Goal: Check status: Check status

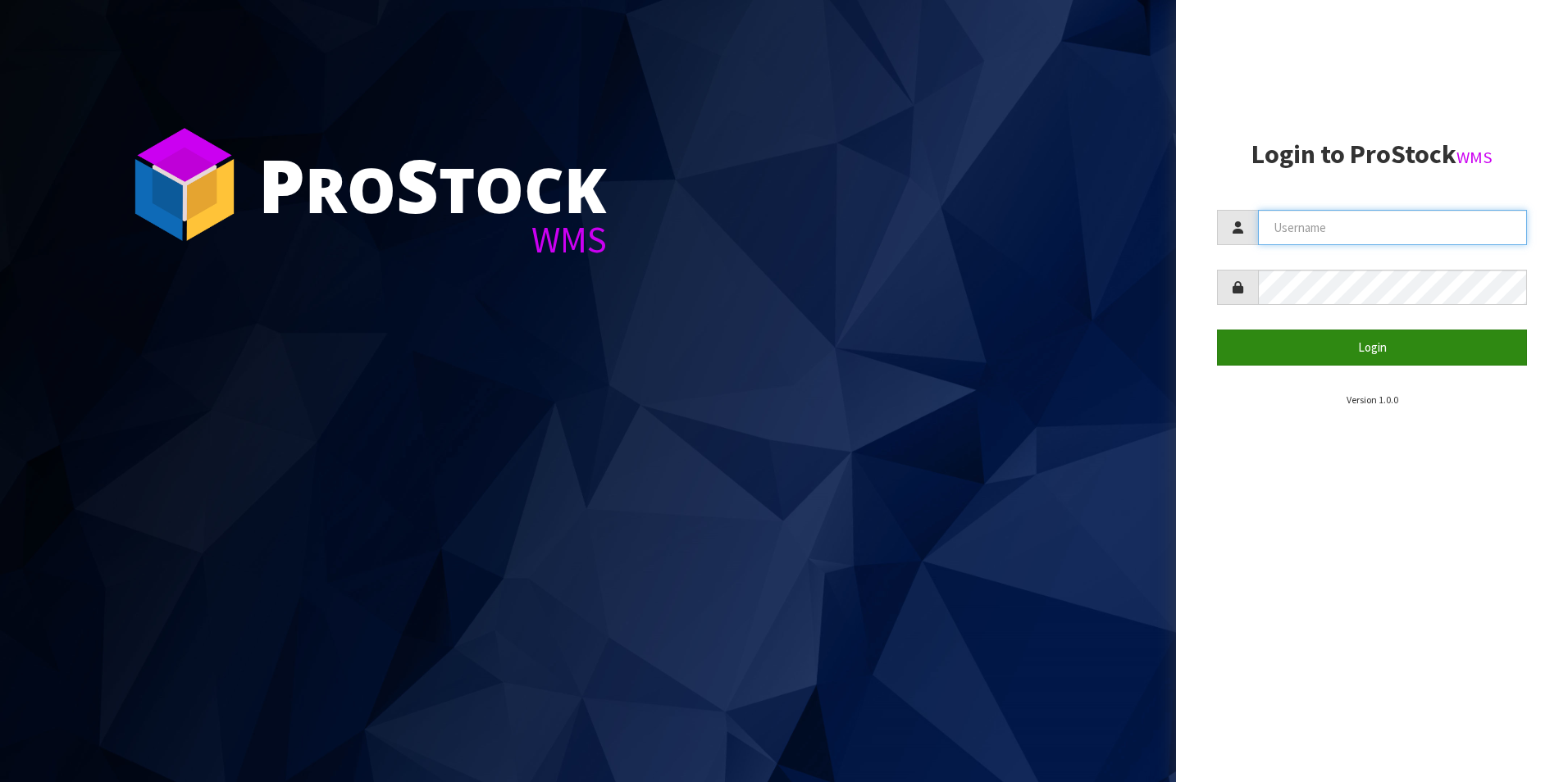
type input "aquacooler"
click at [1372, 352] on button "Login" at bounding box center [1372, 347] width 310 height 36
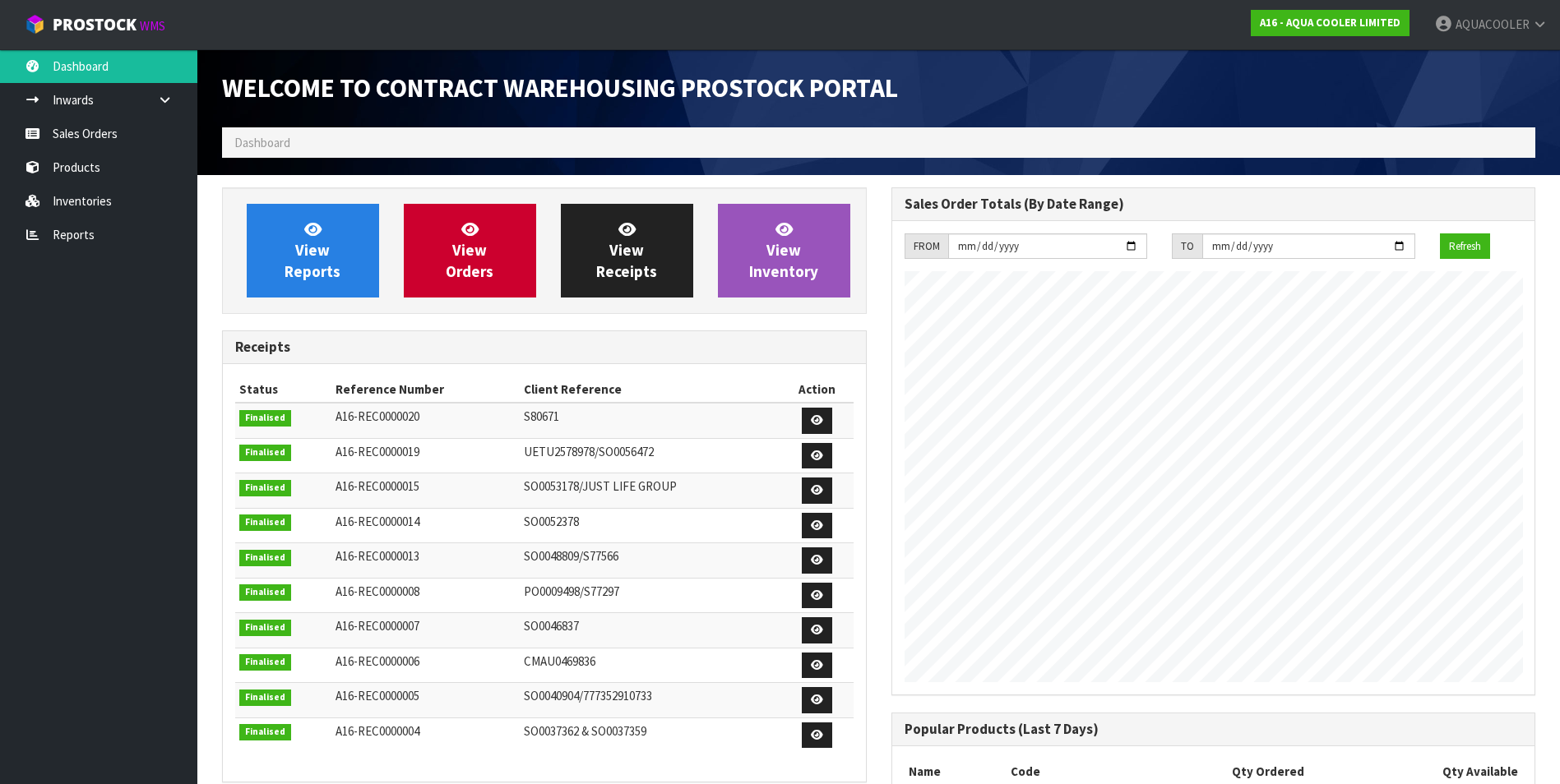
scroll to position [875, 669]
click at [99, 134] on link "Sales Orders" at bounding box center [98, 133] width 197 height 34
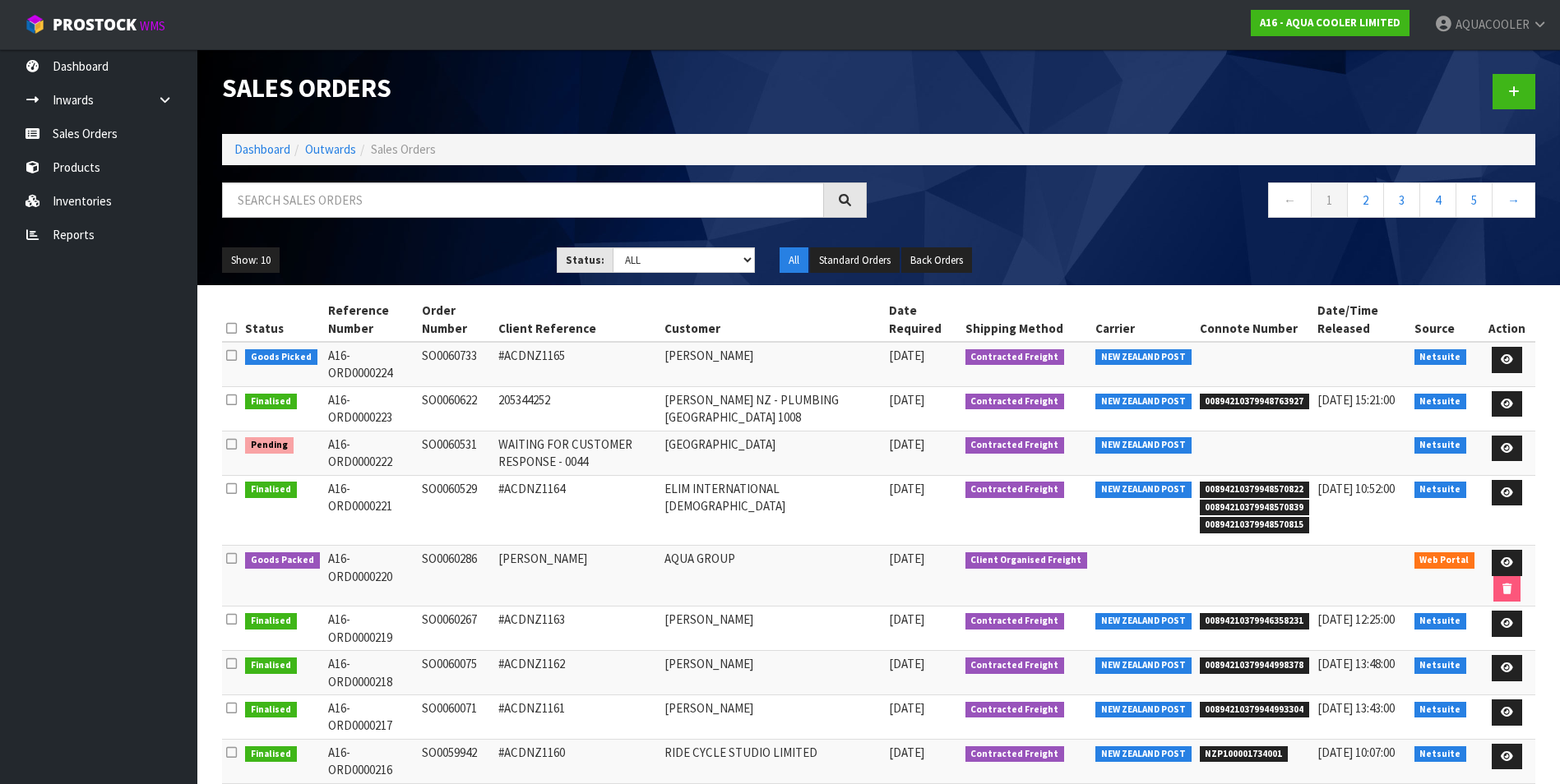
click at [231, 439] on icon at bounding box center [232, 445] width 11 height 13
click at [0, 0] on input "checkbox" at bounding box center [0, 0] width 0 height 0
click at [231, 439] on icon at bounding box center [232, 445] width 11 height 13
click at [0, 0] on input "checkbox" at bounding box center [0, 0] width 0 height 0
drag, startPoint x: 420, startPoint y: 429, endPoint x: 488, endPoint y: 428, distance: 68.0
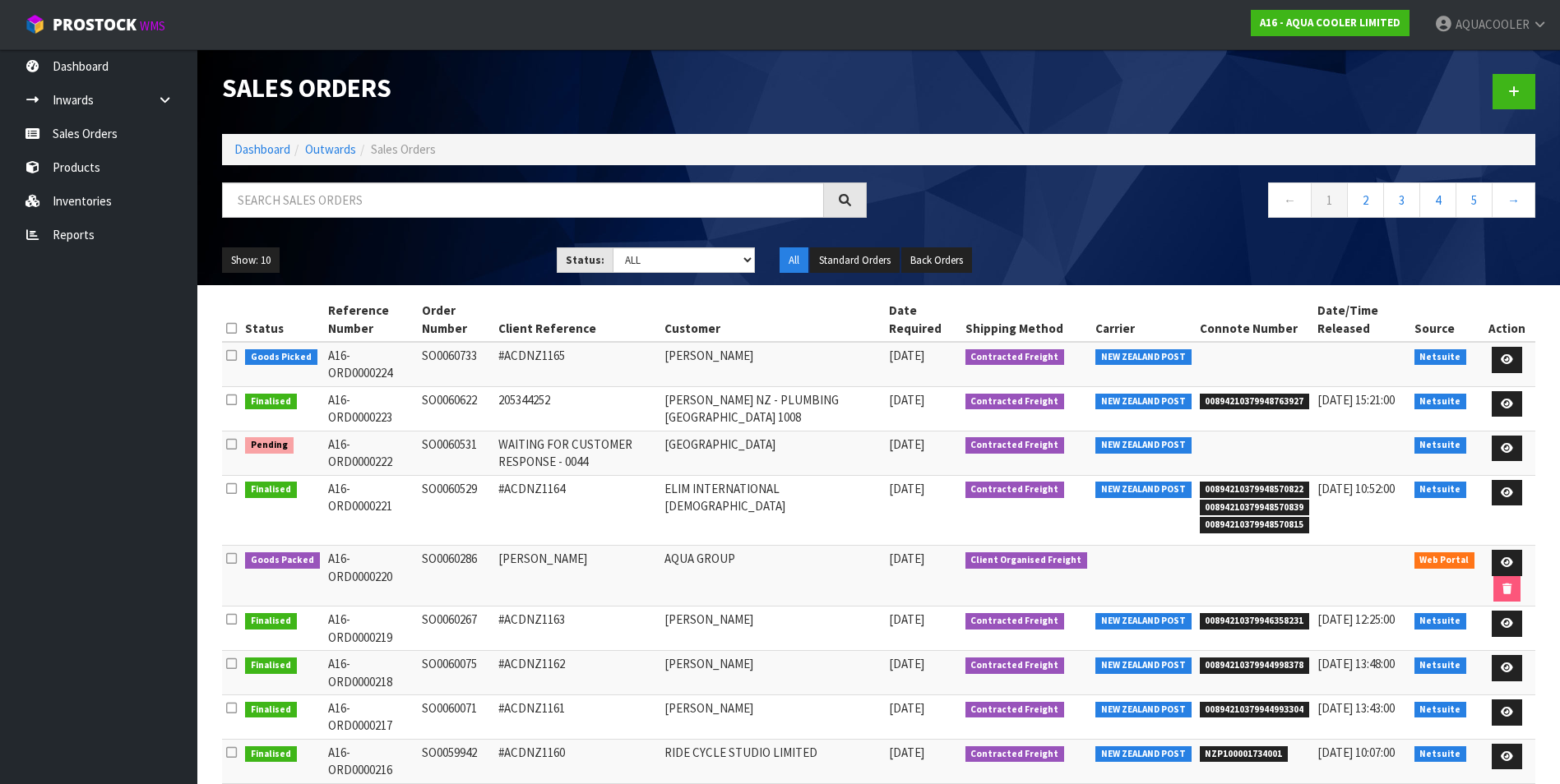
click at [488, 430] on td "SO0060531" at bounding box center [456, 453] width 76 height 45
drag, startPoint x: 488, startPoint y: 428, endPoint x: 450, endPoint y: 435, distance: 38.6
copy td "SO0060531"
